Goal: Find specific page/section

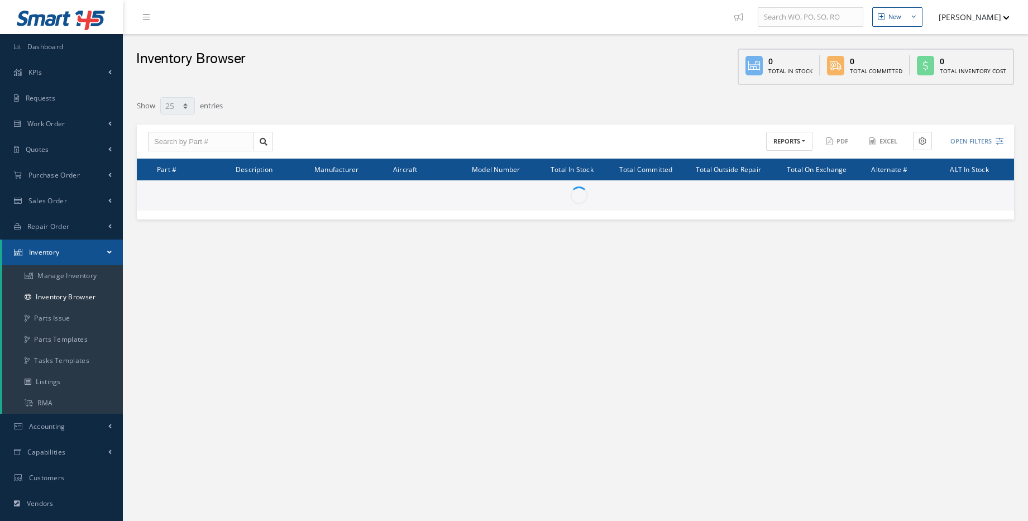
select select "25"
click at [189, 136] on input "text" at bounding box center [201, 142] width 106 height 20
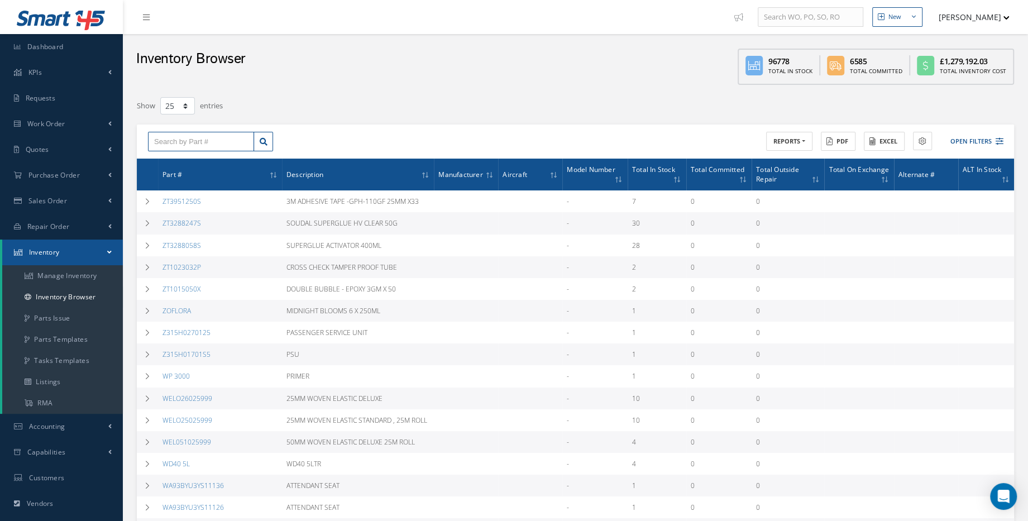
paste input "C22102-101-309"
type input "C22102-101-309"
click at [262, 144] on icon at bounding box center [264, 142] width 8 height 8
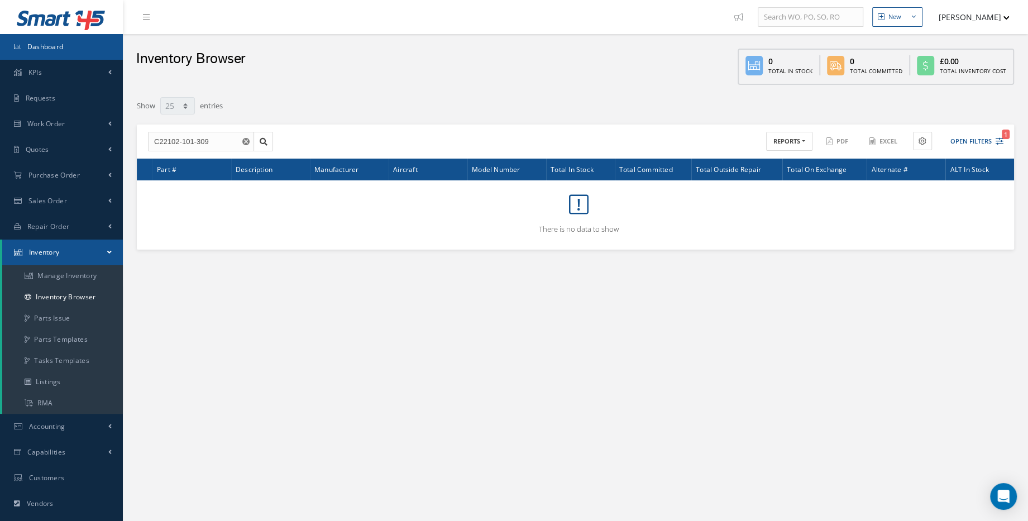
click at [79, 50] on link "Dashboard" at bounding box center [61, 47] width 123 height 26
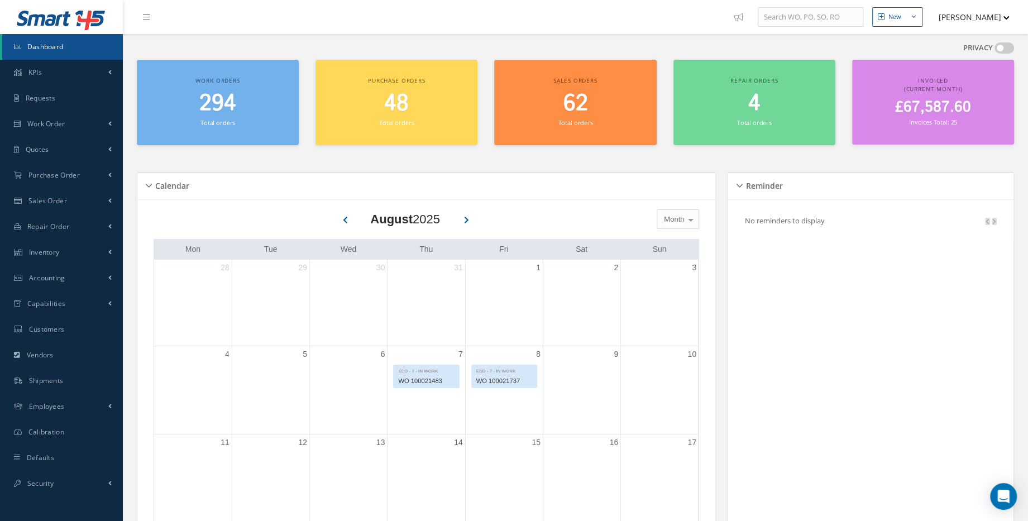
click at [977, 96] on div "Invoiced (Current Month) £67,587.60 Invoices Total: 25" at bounding box center [933, 102] width 162 height 85
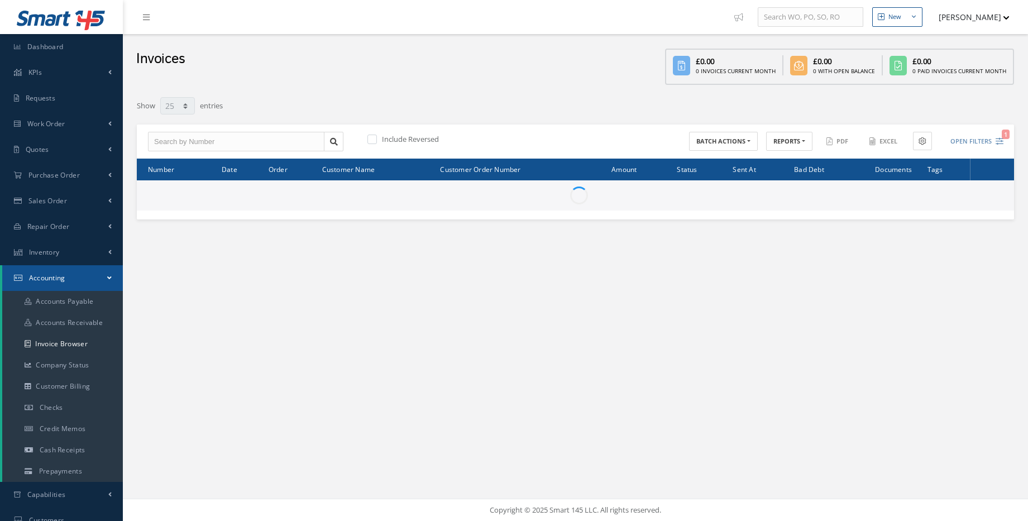
select select "25"
